Goal: Task Accomplishment & Management: Use online tool/utility

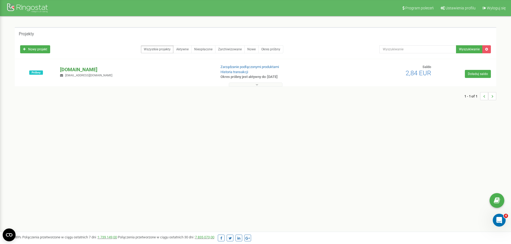
click at [72, 68] on p "[DOMAIN_NAME]" at bounding box center [135, 69] width 151 height 7
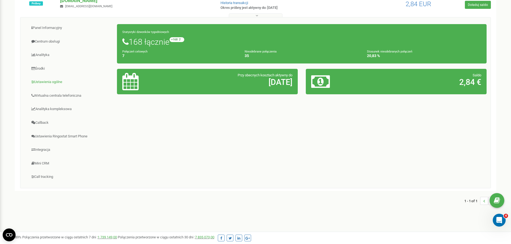
scroll to position [77, 0]
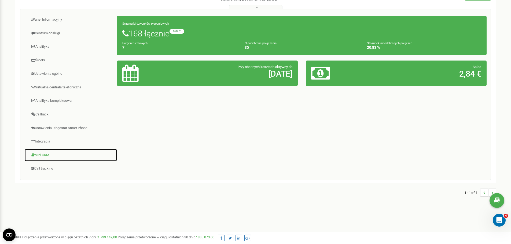
click at [44, 155] on link "Mini CRM" at bounding box center [70, 155] width 93 height 13
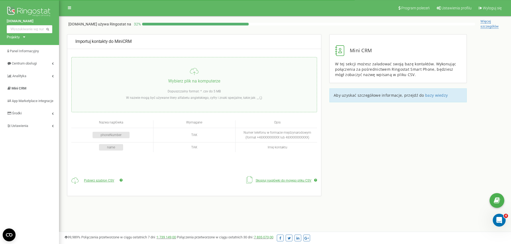
click at [193, 74] on input "file" at bounding box center [194, 84] width 245 height 55
click at [201, 76] on input "file" at bounding box center [194, 84] width 245 height 55
